Goal: Information Seeking & Learning: Learn about a topic

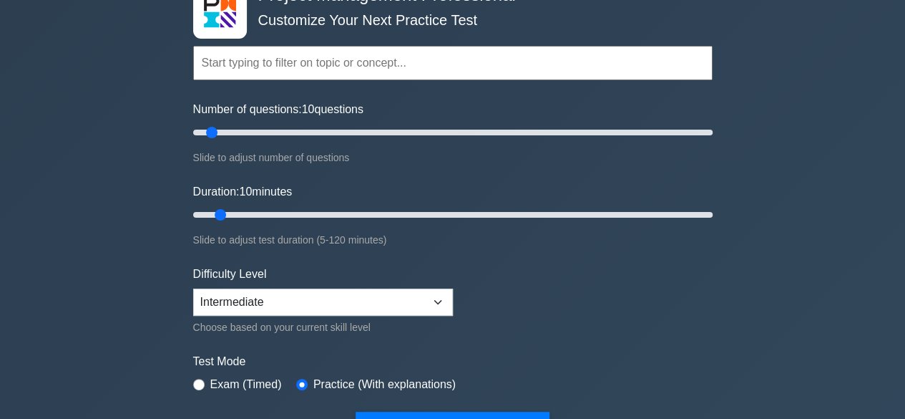
scroll to position [191, 0]
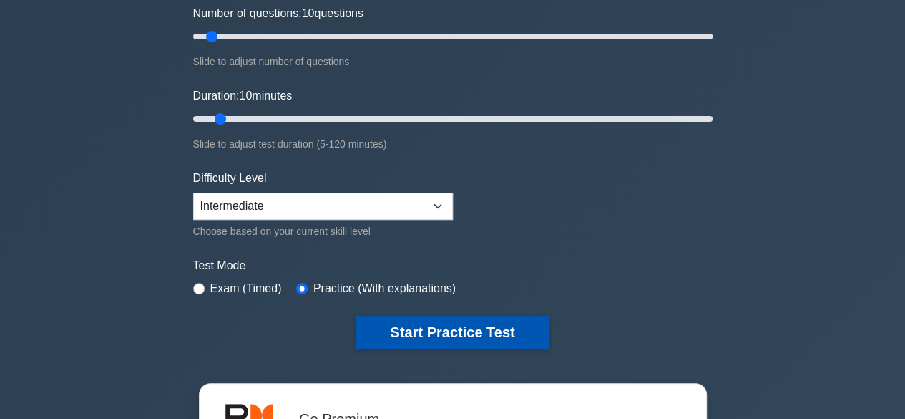
click at [419, 328] on button "Start Practice Test" at bounding box center [452, 332] width 193 height 33
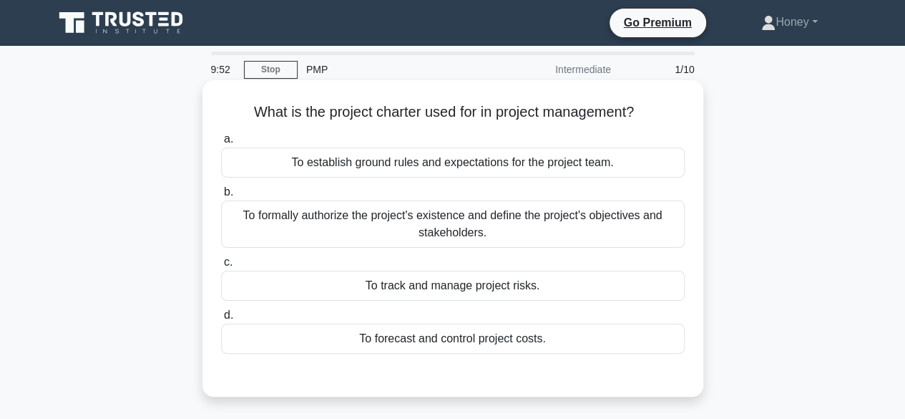
click at [395, 226] on div "To formally authorize the project's existence and define the project's objectiv…" at bounding box center [453, 223] width 464 height 47
click at [221, 197] on input "b. To formally authorize the project's existence and define the project's objec…" at bounding box center [221, 192] width 0 height 9
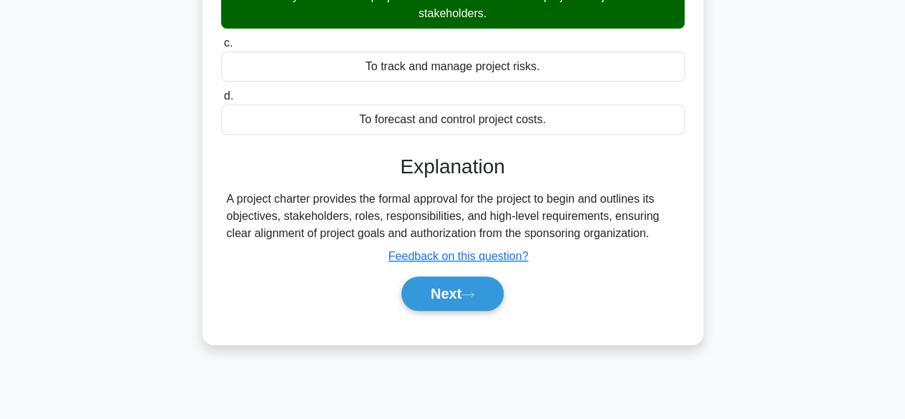
scroll to position [220, 0]
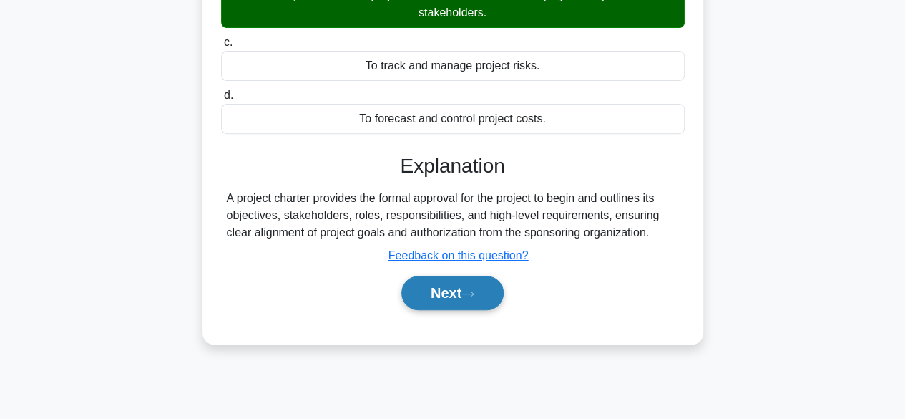
click at [444, 295] on button "Next" at bounding box center [452, 293] width 102 height 34
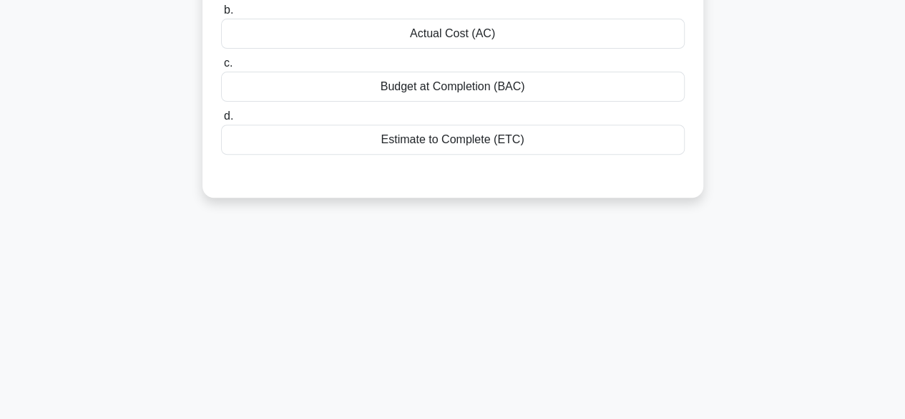
scroll to position [44, 0]
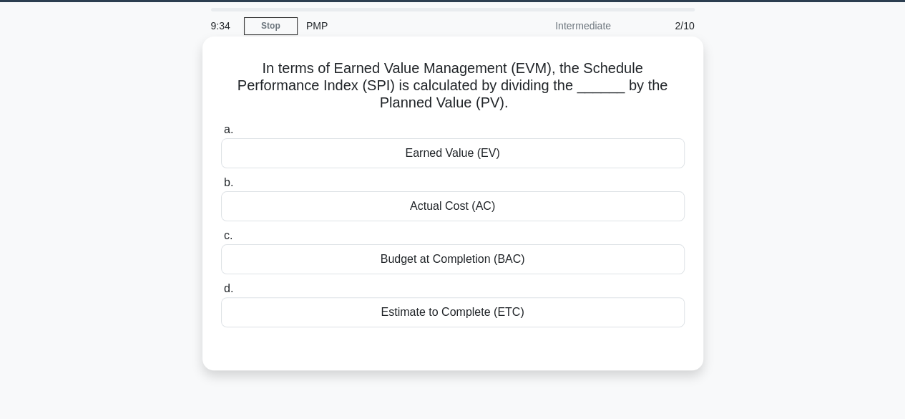
drag, startPoint x: 259, startPoint y: 65, endPoint x: 513, endPoint y: 107, distance: 257.4
click at [513, 107] on h5 "In terms of Earned Value Management (EVM), the Schedule Performance Index (SPI)…" at bounding box center [453, 85] width 467 height 53
copy h5 "In terms of Earned Value Management (EVM), the Schedule Performance Index (SPI)…"
click at [444, 154] on div "Earned Value (EV)" at bounding box center [453, 153] width 464 height 30
click at [221, 135] on input "a. Earned Value (EV)" at bounding box center [221, 129] width 0 height 9
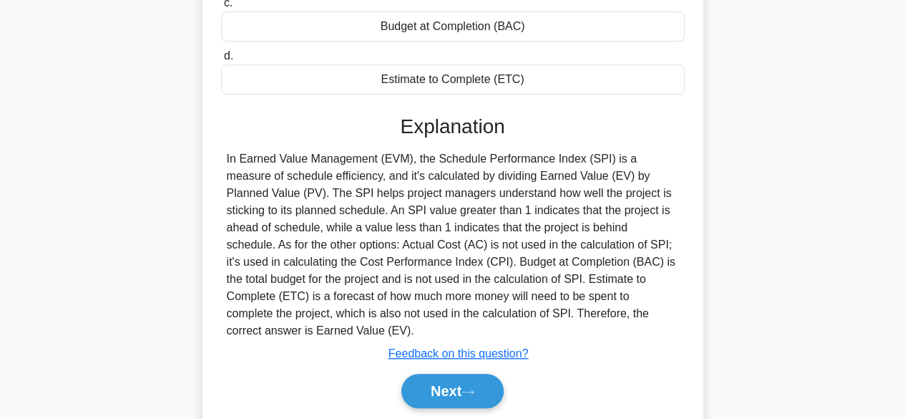
scroll to position [277, 0]
click at [478, 396] on button "Next" at bounding box center [452, 390] width 102 height 34
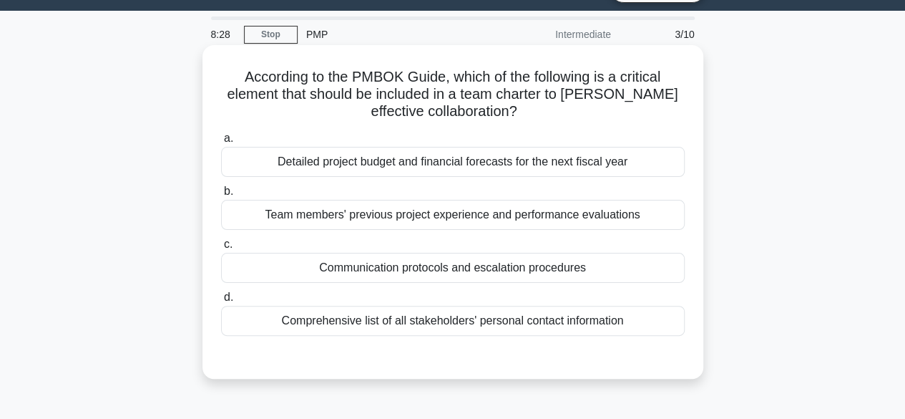
scroll to position [54, 0]
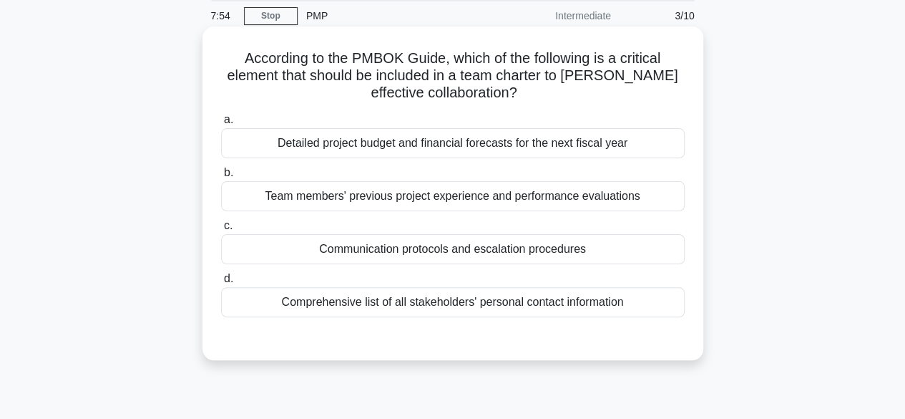
click at [437, 240] on div "Communication protocols and escalation procedures" at bounding box center [453, 249] width 464 height 30
click at [221, 230] on input "c. Communication protocols and escalation procedures" at bounding box center [221, 225] width 0 height 9
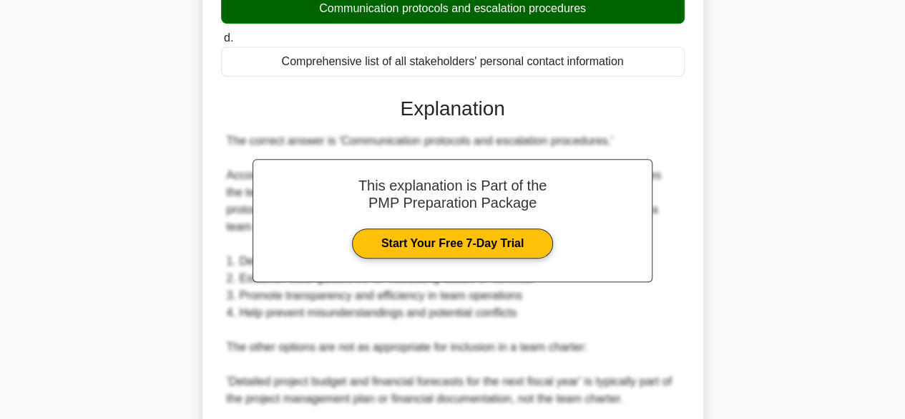
scroll to position [547, 0]
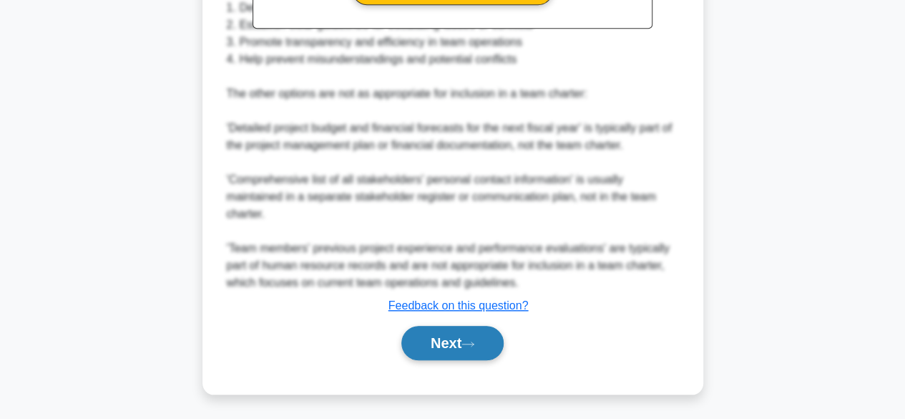
click at [434, 347] on button "Next" at bounding box center [452, 343] width 102 height 34
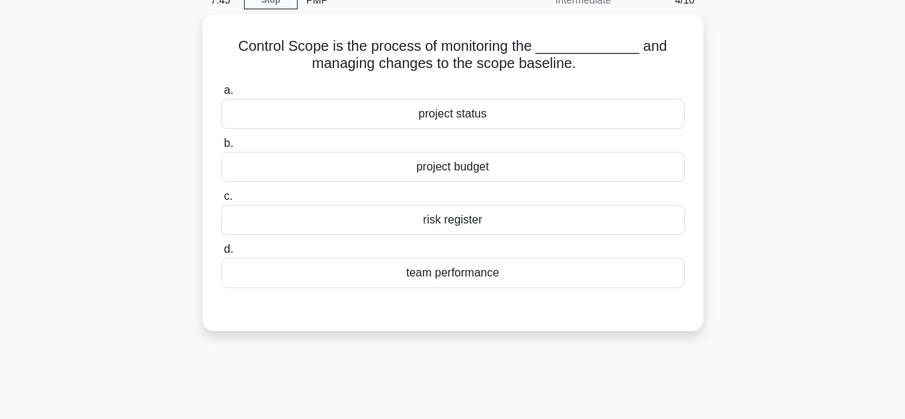
scroll to position [0, 0]
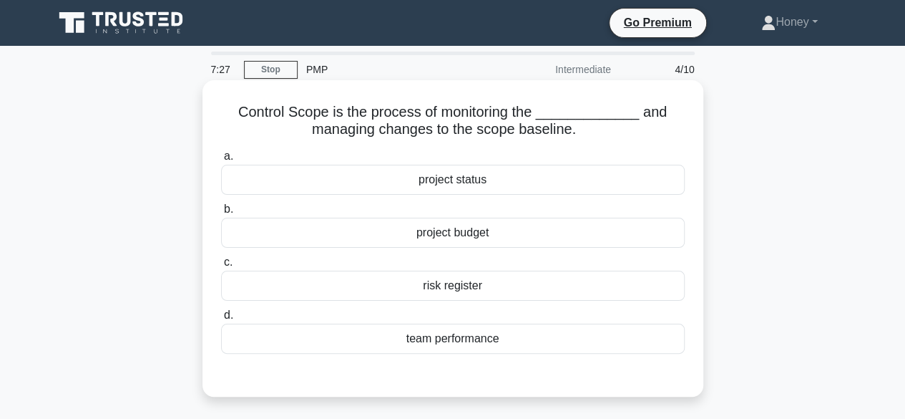
click at [378, 180] on div "project status" at bounding box center [453, 180] width 464 height 30
click at [221, 161] on input "a. project status" at bounding box center [221, 156] width 0 height 9
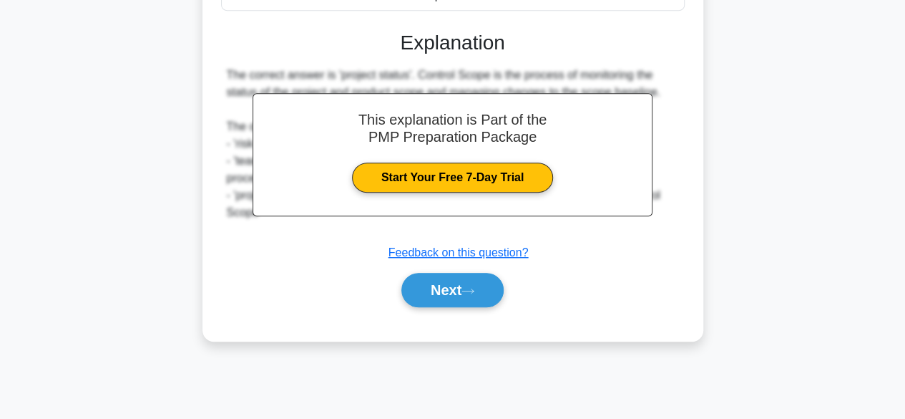
scroll to position [354, 0]
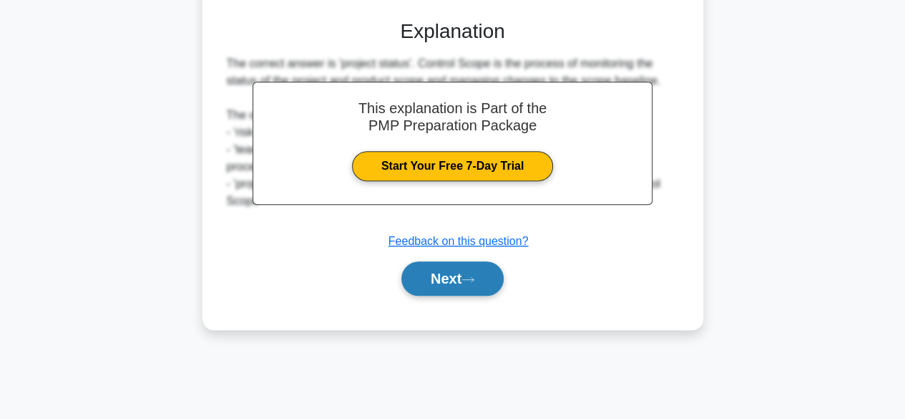
click at [432, 279] on button "Next" at bounding box center [452, 278] width 102 height 34
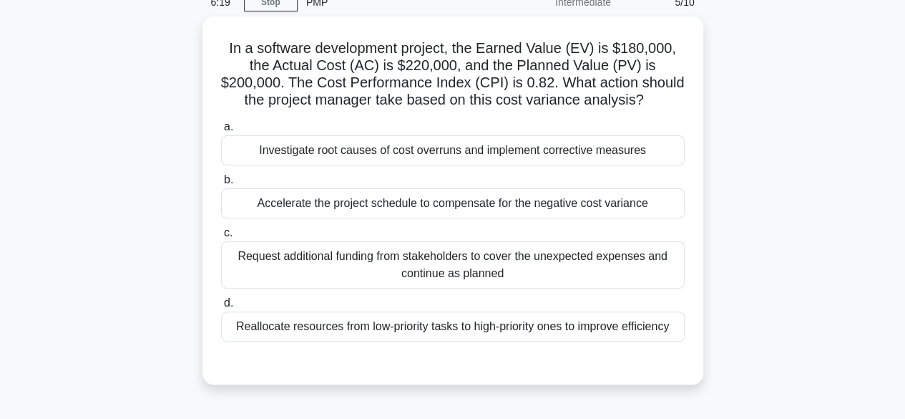
scroll to position [68, 0]
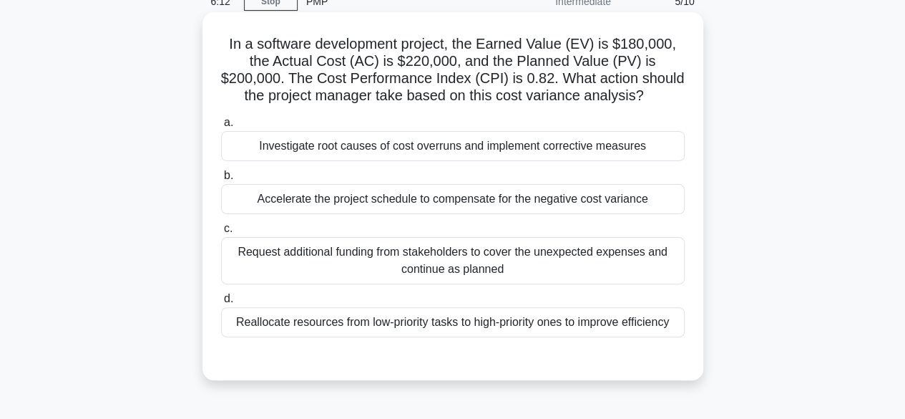
click at [386, 192] on div "Accelerate the project schedule to compensate for the negative cost variance" at bounding box center [453, 199] width 464 height 30
click at [221, 180] on input "b. Accelerate the project schedule to compensate for the negative cost variance" at bounding box center [221, 175] width 0 height 9
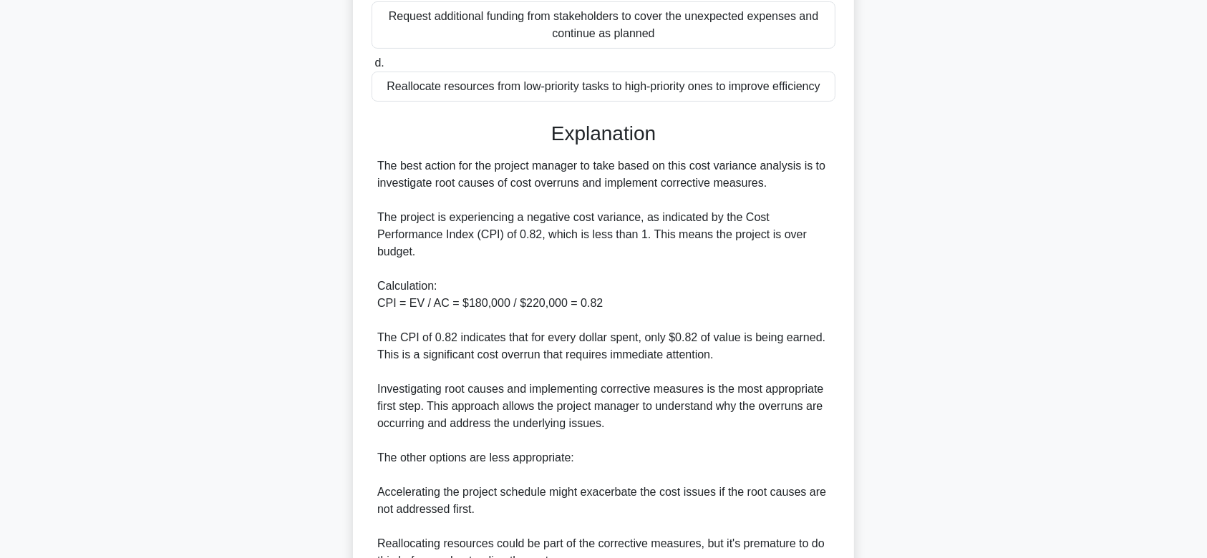
scroll to position [583, 0]
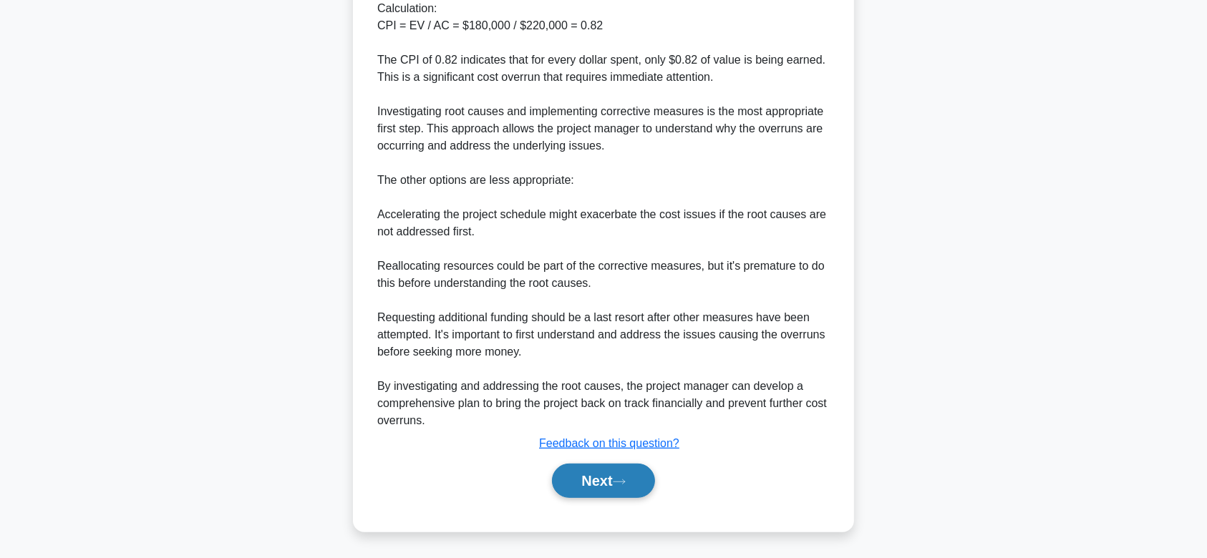
click at [582, 418] on button "Next" at bounding box center [603, 481] width 102 height 34
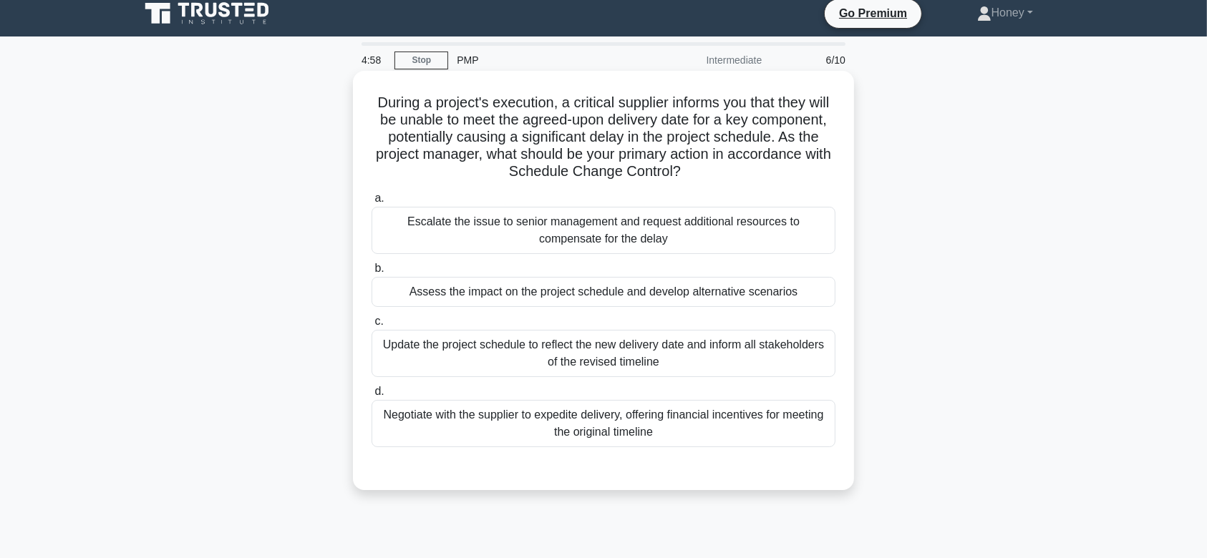
scroll to position [0, 0]
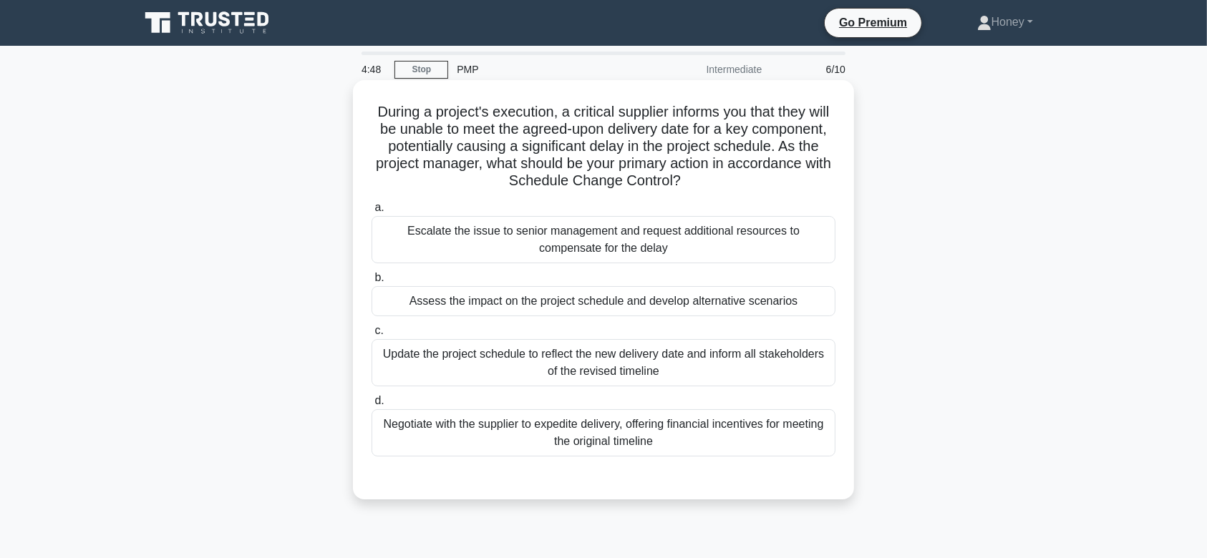
click at [725, 304] on div "Assess the impact on the project schedule and develop alternative scenarios" at bounding box center [603, 301] width 464 height 30
click at [371, 283] on input "b. Assess the impact on the project schedule and develop alternative scenarios" at bounding box center [371, 277] width 0 height 9
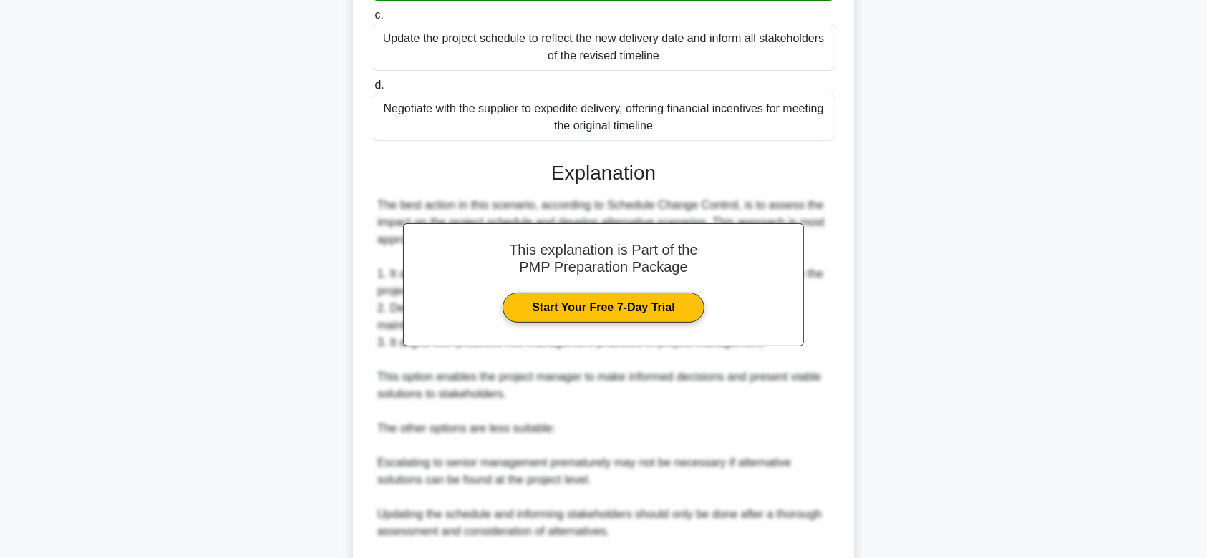
scroll to position [564, 0]
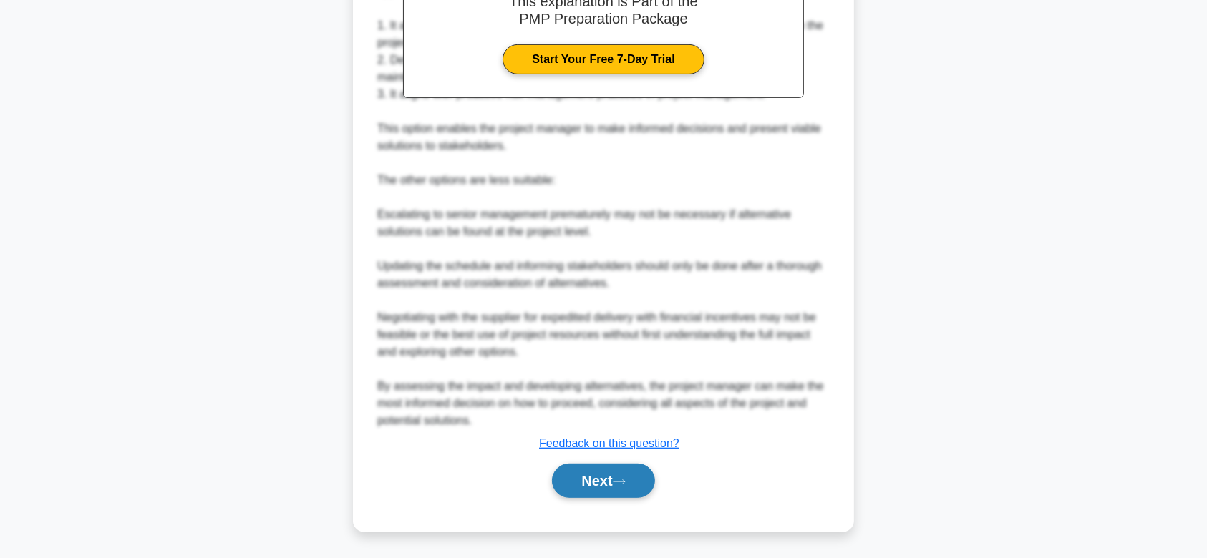
click at [611, 418] on button "Next" at bounding box center [603, 481] width 102 height 34
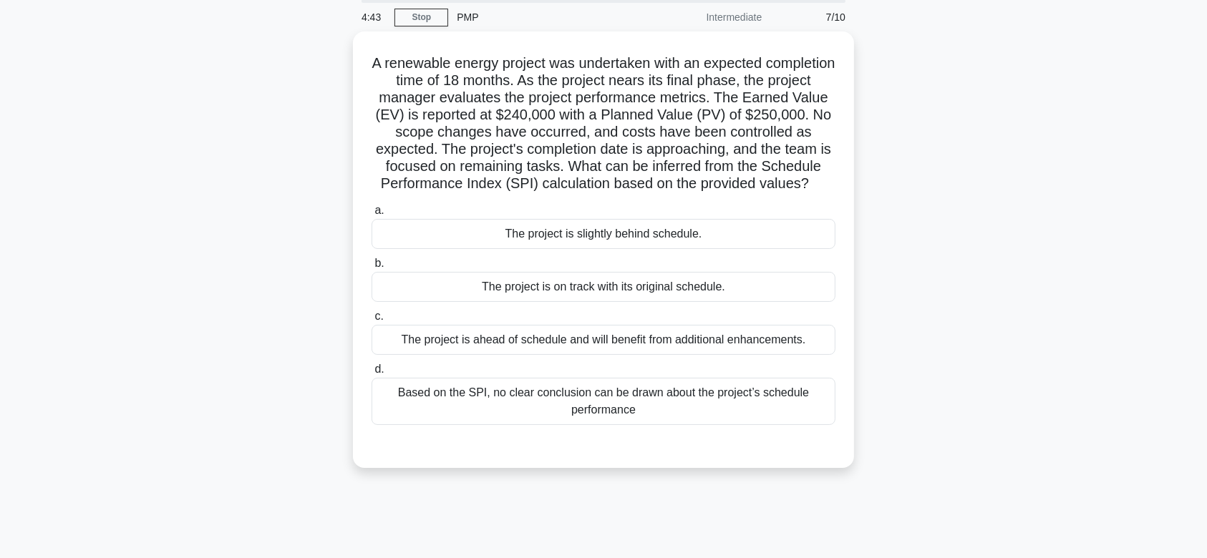
scroll to position [6, 0]
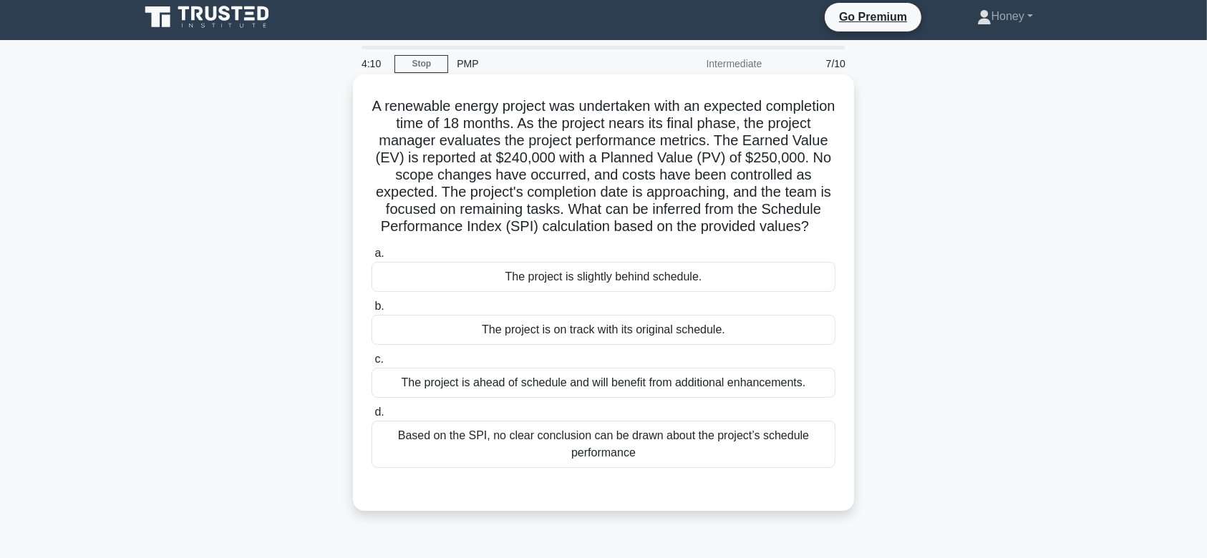
click at [565, 288] on div "The project is slightly behind schedule." at bounding box center [603, 277] width 464 height 30
click at [371, 258] on input "a. The project is slightly behind schedule." at bounding box center [371, 253] width 0 height 9
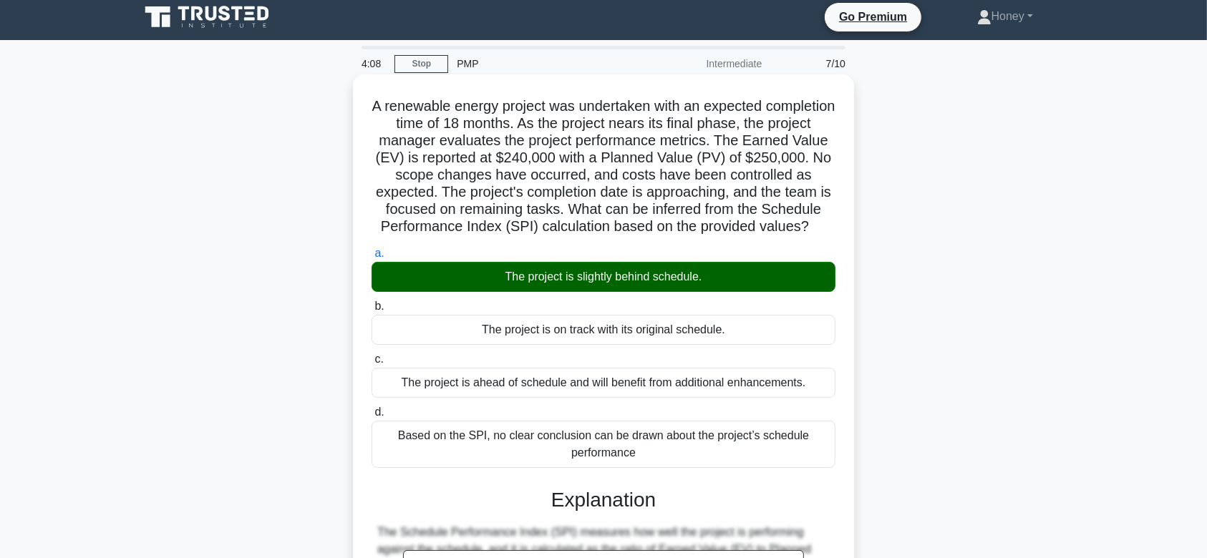
scroll to position [375, 0]
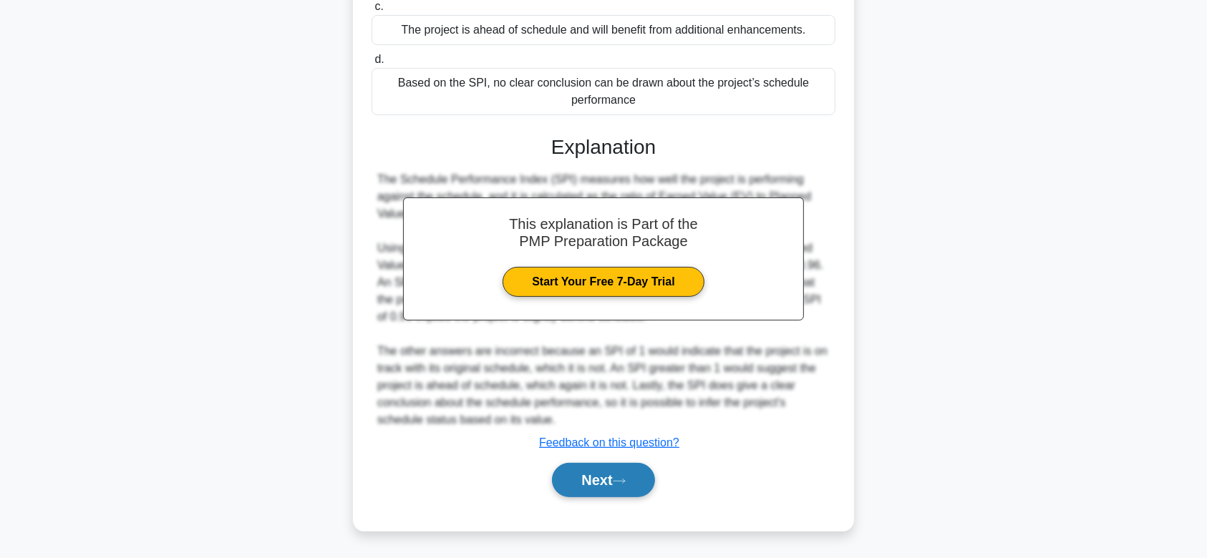
click at [618, 418] on button "Next" at bounding box center [603, 480] width 102 height 34
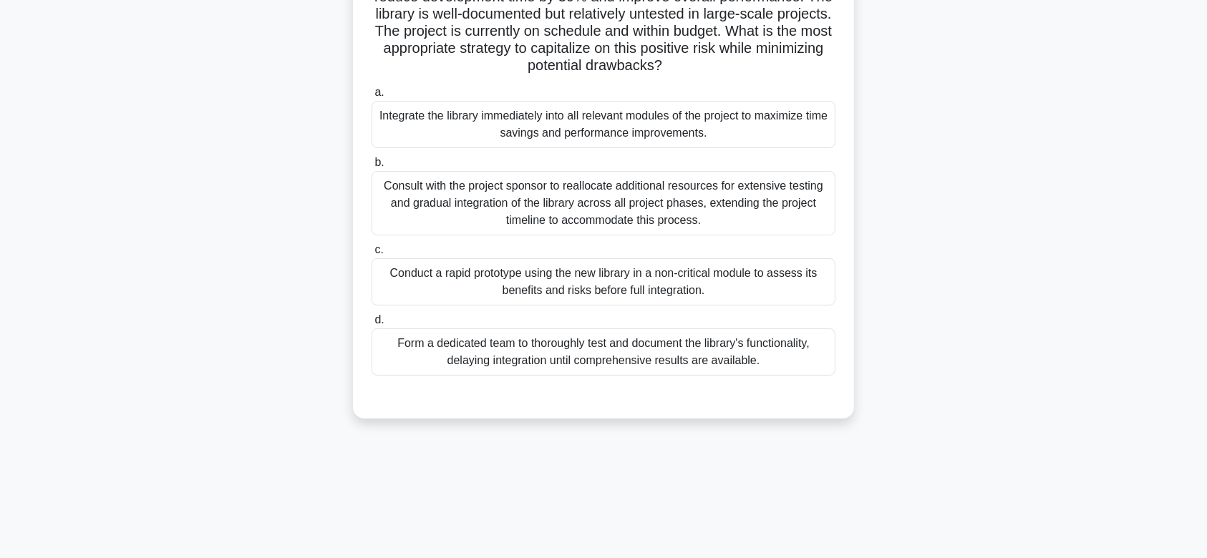
scroll to position [152, 0]
click at [540, 280] on div "Conduct a rapid prototype using the new library in a non-critical module to ass…" at bounding box center [603, 279] width 464 height 47
click at [371, 253] on input "c. Conduct a rapid prototype using the new library in a non-critical module to …" at bounding box center [371, 247] width 0 height 9
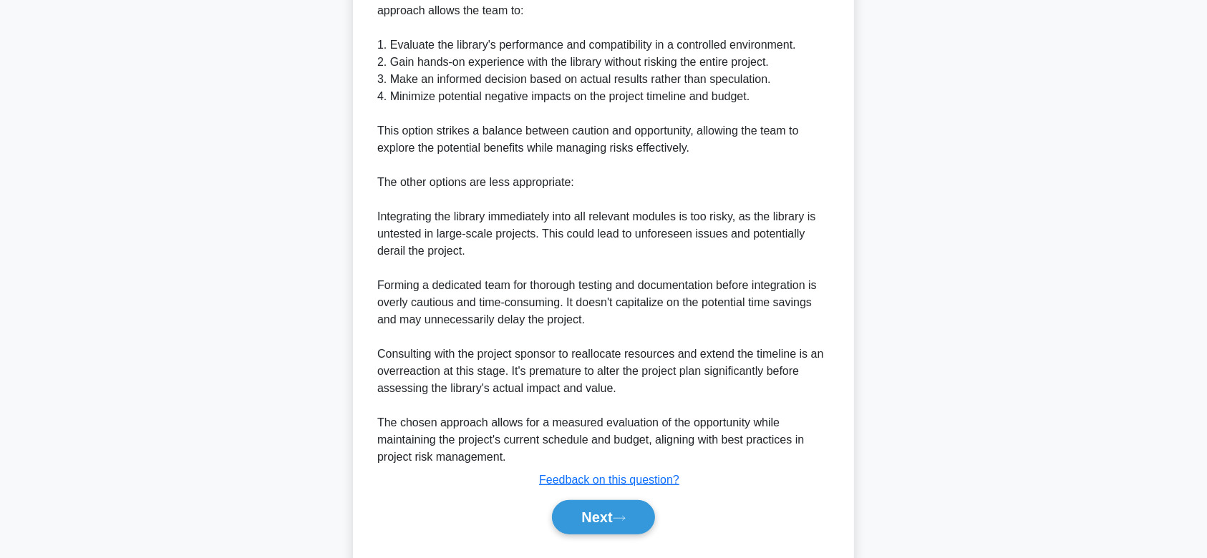
scroll to position [650, 0]
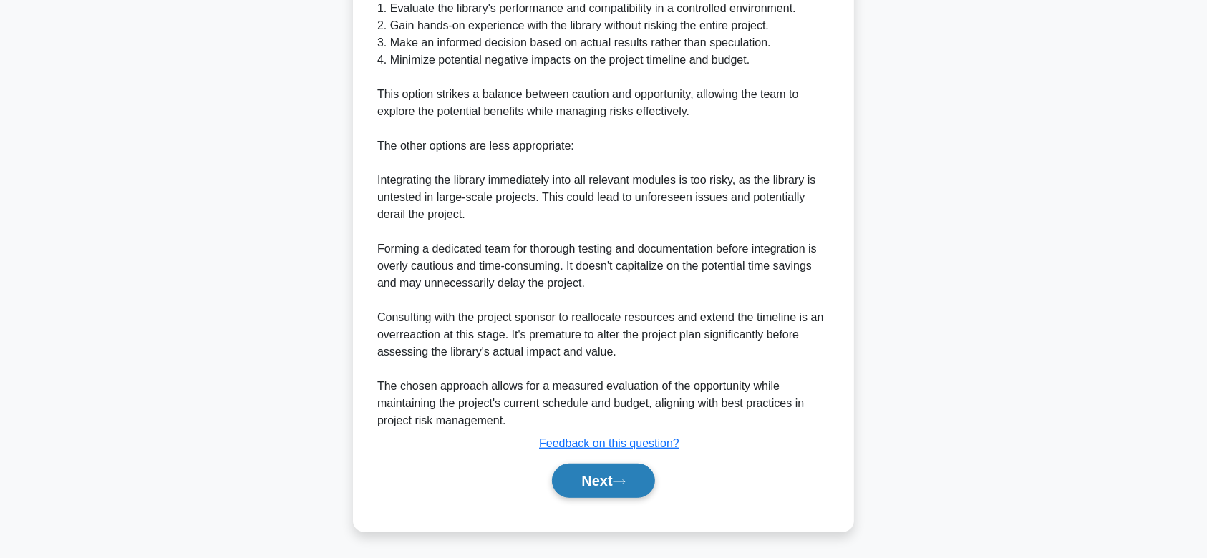
click at [614, 418] on button "Next" at bounding box center [603, 481] width 102 height 34
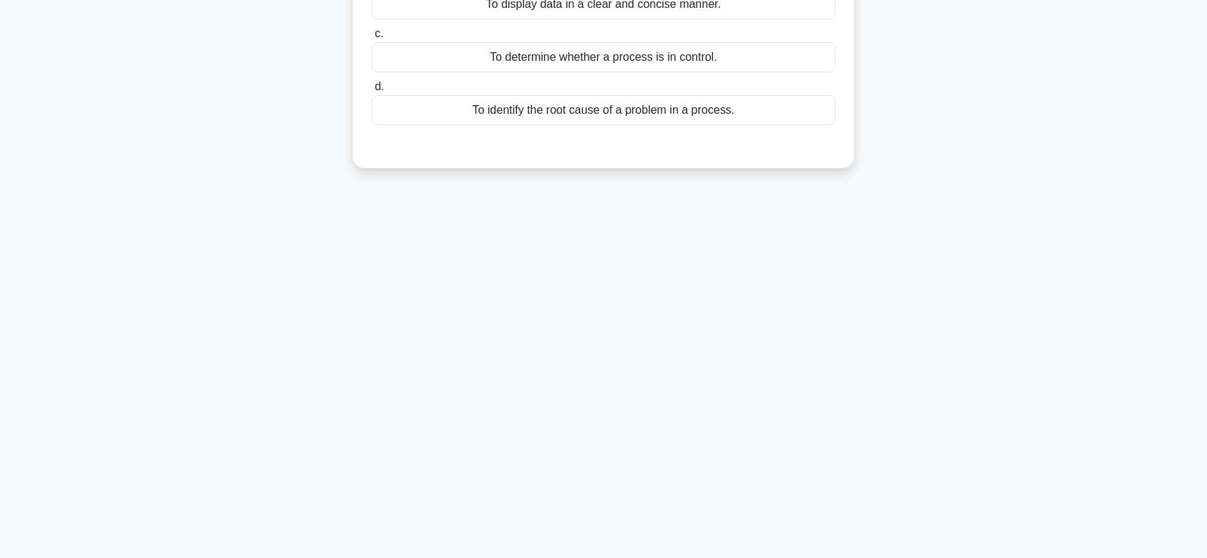
scroll to position [0, 0]
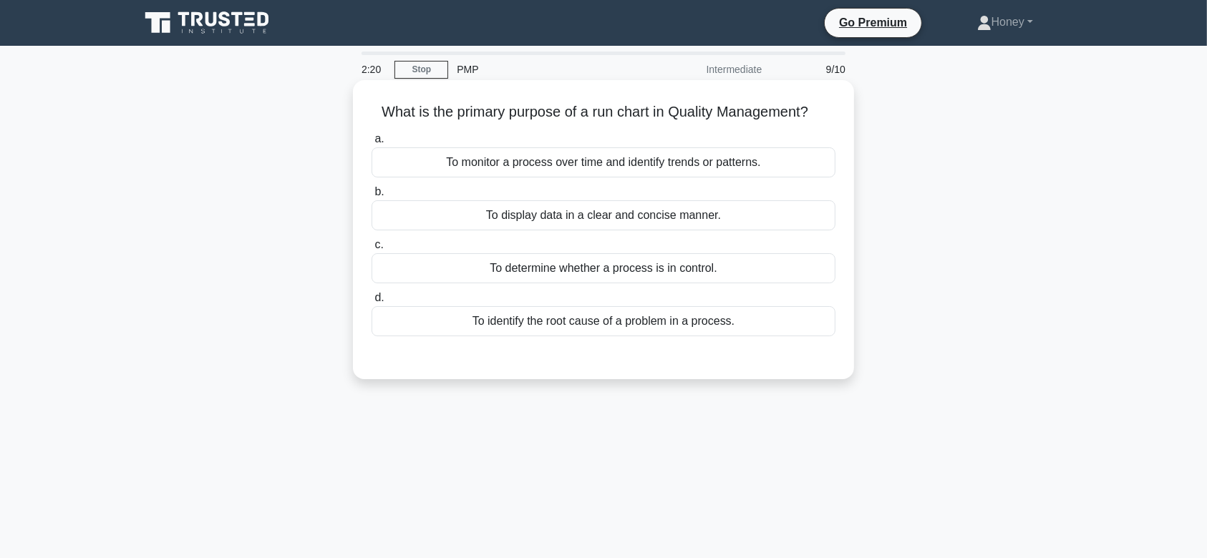
click at [588, 163] on div "To monitor a process over time and identify trends or patterns." at bounding box center [603, 162] width 464 height 30
click at [371, 144] on input "a. To monitor a process over time and identify trends or patterns." at bounding box center [371, 139] width 0 height 9
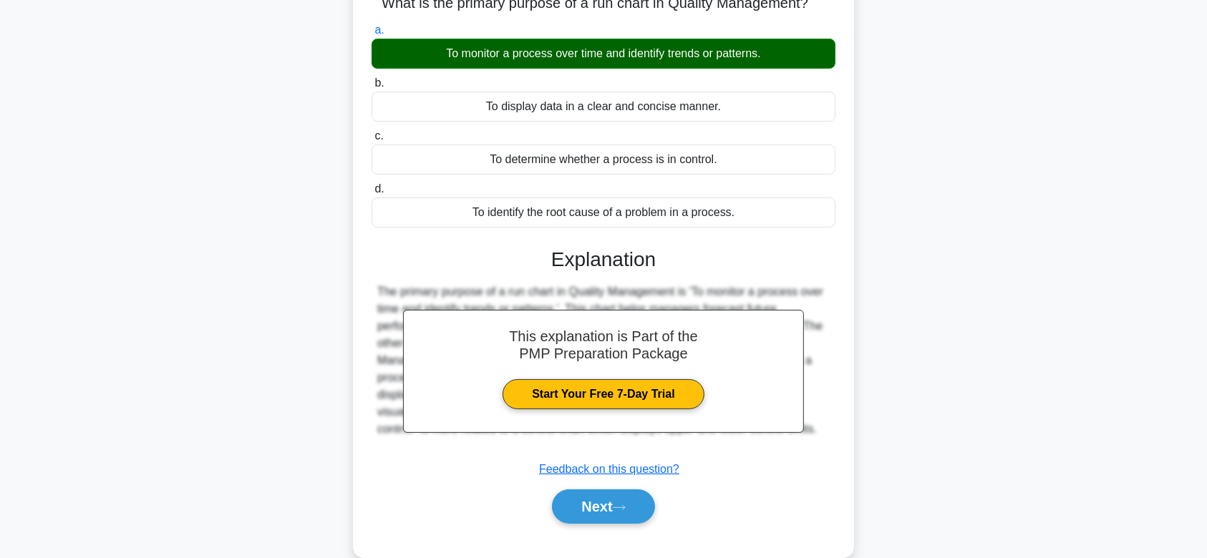
scroll to position [215, 0]
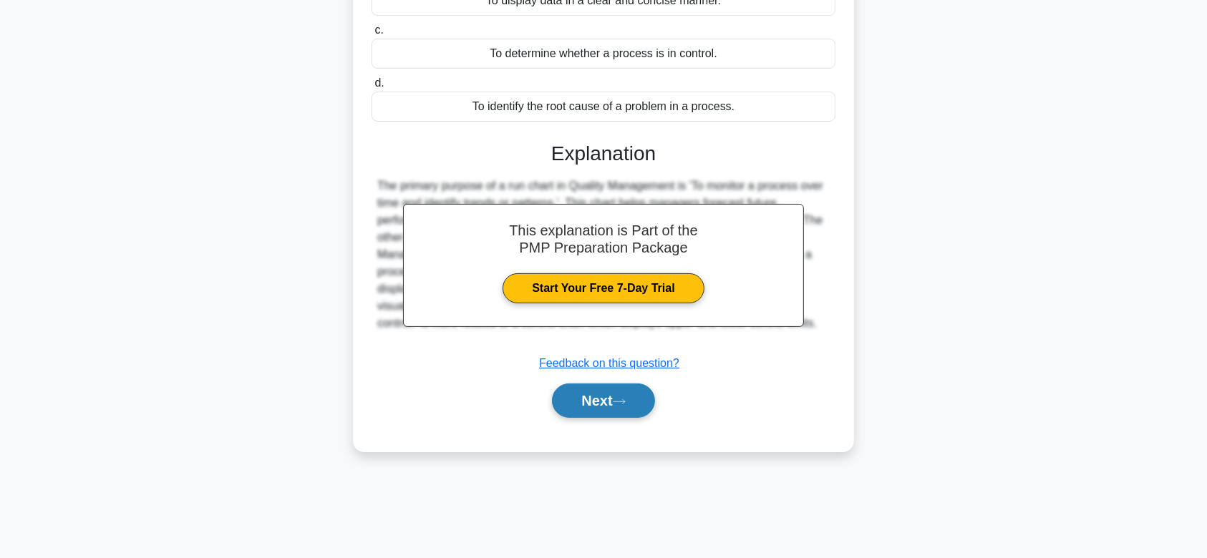
click at [593, 404] on button "Next" at bounding box center [603, 401] width 102 height 34
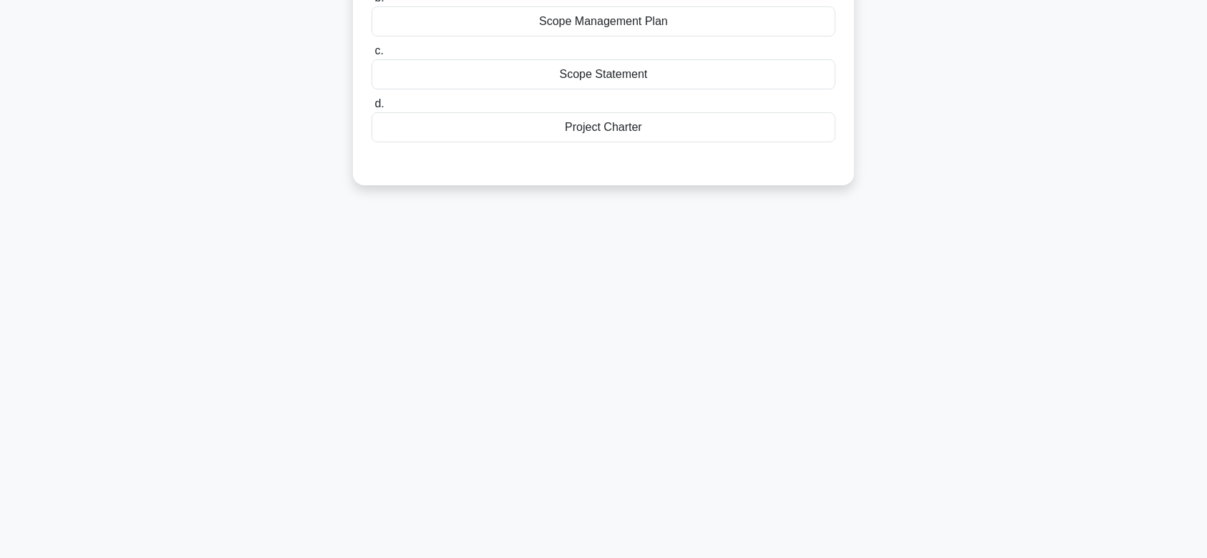
scroll to position [0, 0]
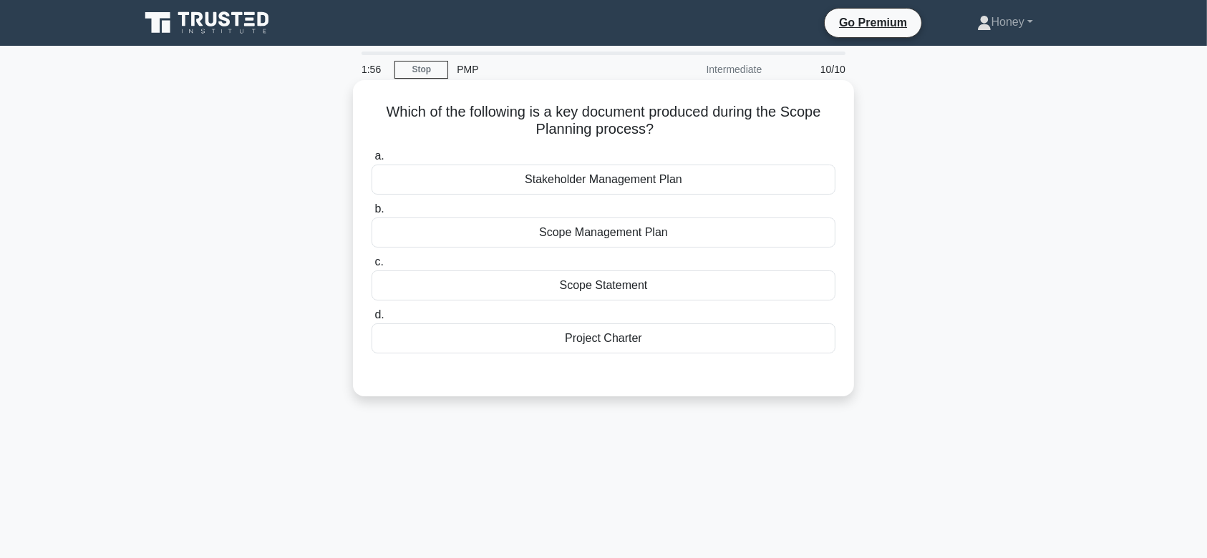
click at [533, 240] on div "Scope Management Plan" at bounding box center [603, 233] width 464 height 30
click at [371, 214] on input "b. Scope Management Plan" at bounding box center [371, 209] width 0 height 9
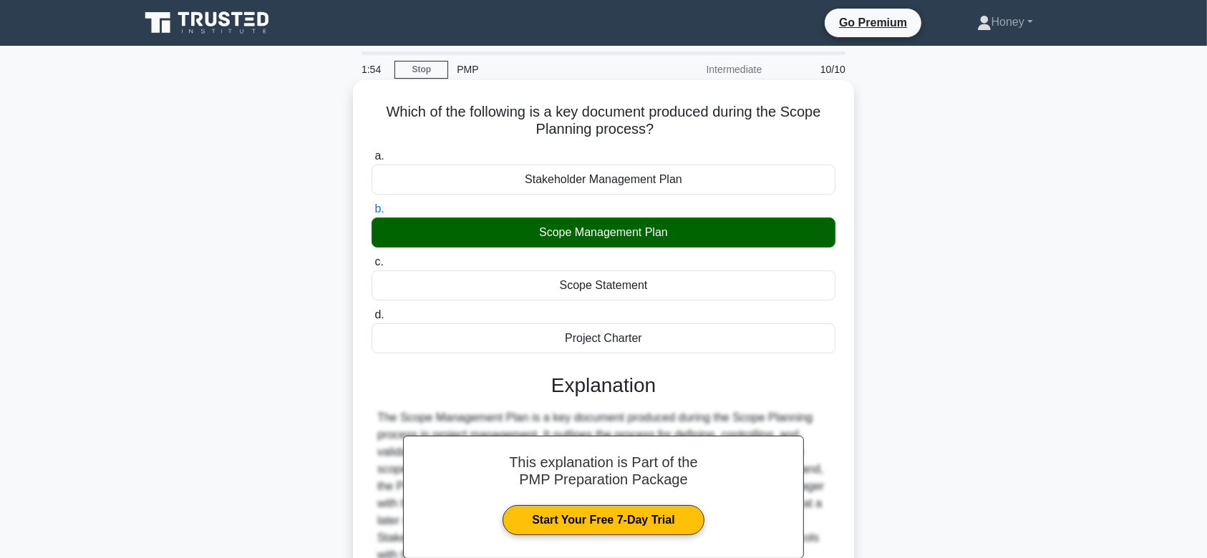
scroll to position [215, 0]
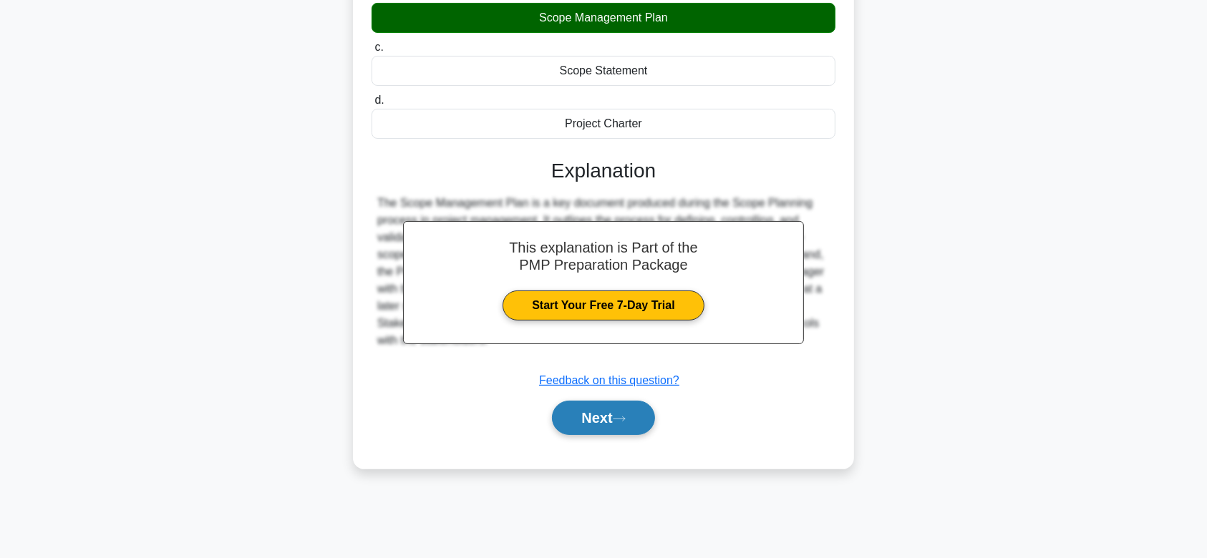
click at [598, 411] on button "Next" at bounding box center [603, 418] width 102 height 34
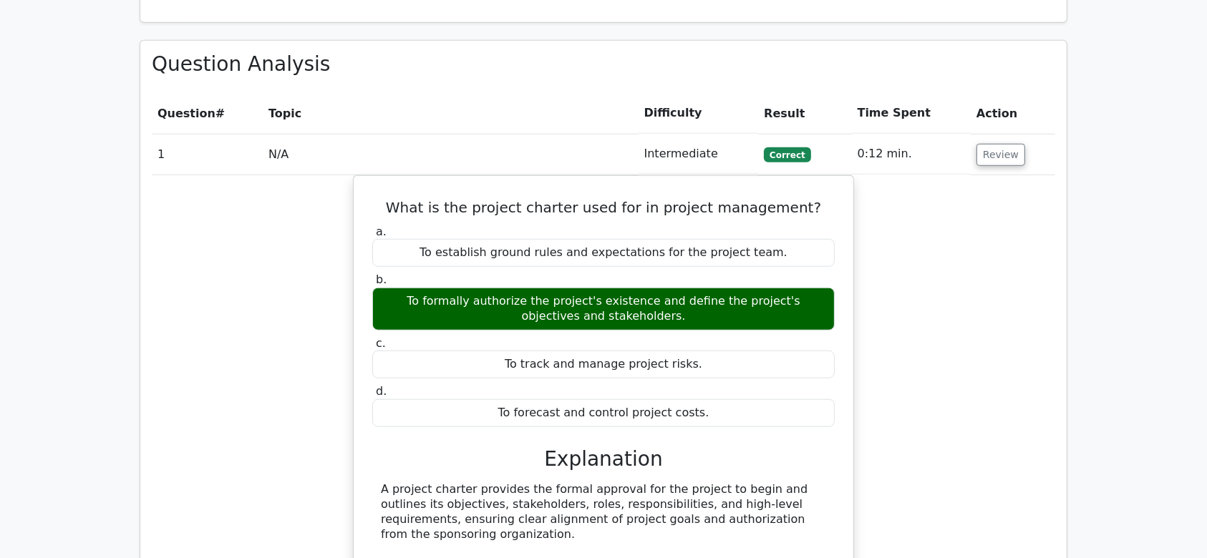
scroll to position [1259, 0]
